Goal: Navigation & Orientation: Find specific page/section

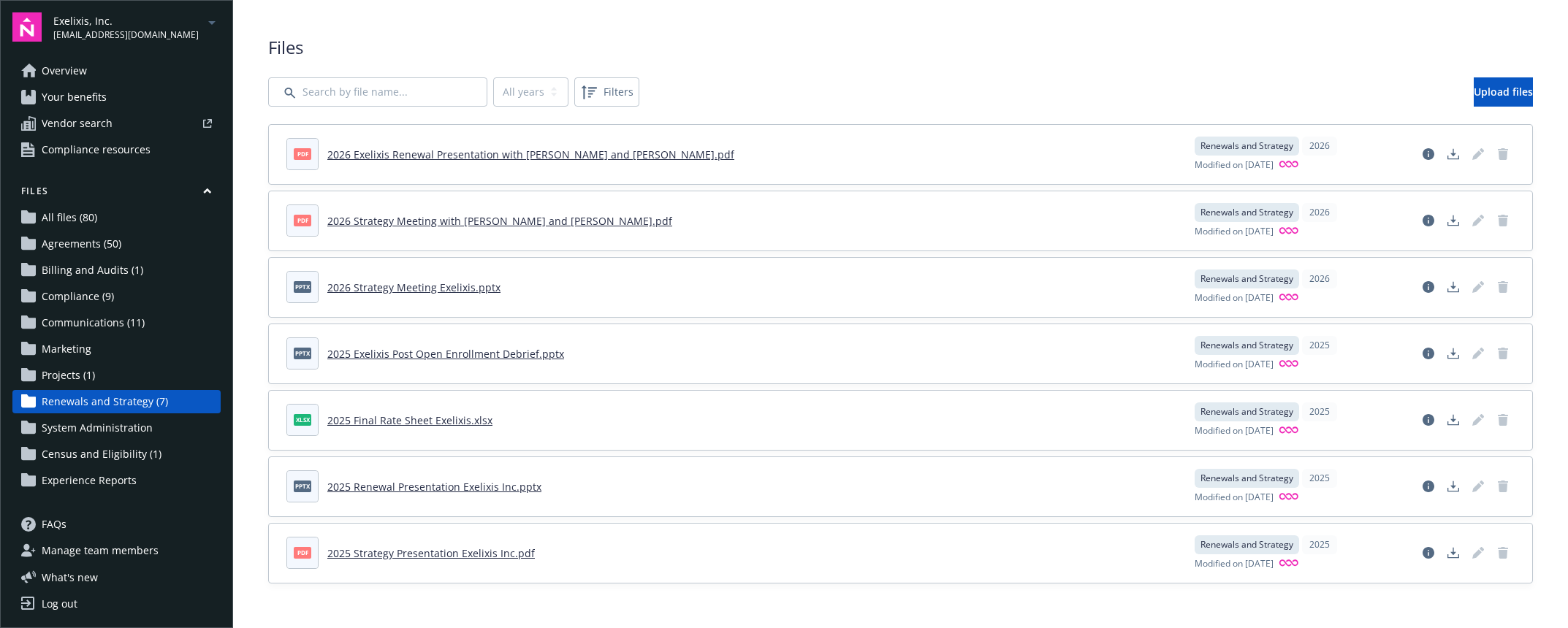
click at [142, 22] on span "Exelixis, Inc." at bounding box center [125, 21] width 145 height 15
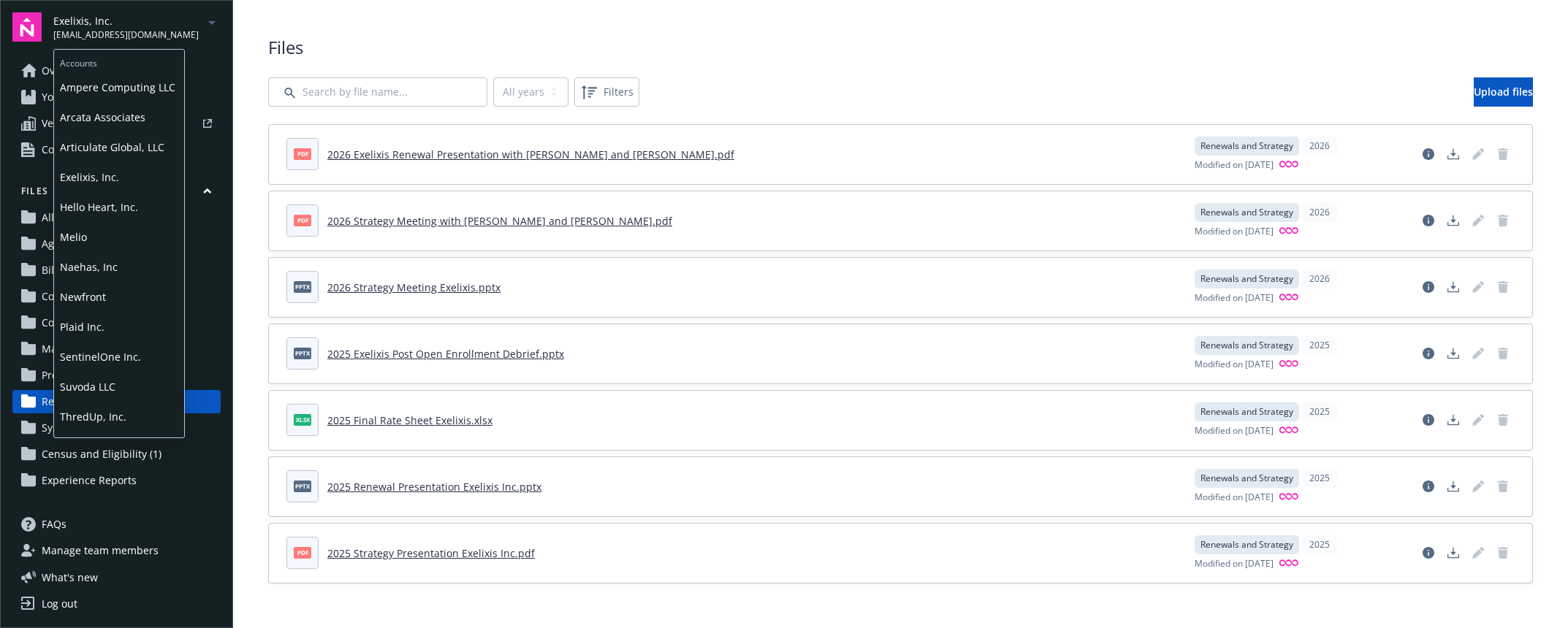
click at [117, 65] on span "Accounts" at bounding box center [118, 62] width 130 height 23
click at [105, 96] on span "Ampere Computing LLC" at bounding box center [118, 87] width 118 height 30
